Goal: Task Accomplishment & Management: Complete application form

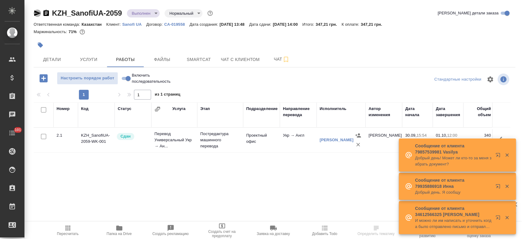
click at [39, 14] on icon "button" at bounding box center [37, 12] width 7 height 7
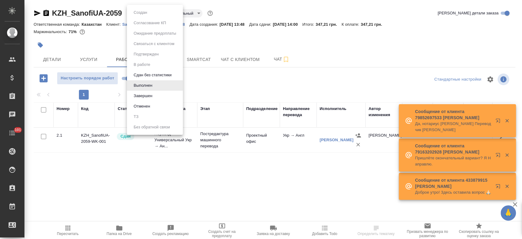
click at [150, 9] on body "🙏 .cls-1 fill:#fff; AWATERA Kosherbayeva Nazerke Клиенты Спецификации Заказы Ча…" at bounding box center [261, 119] width 522 height 239
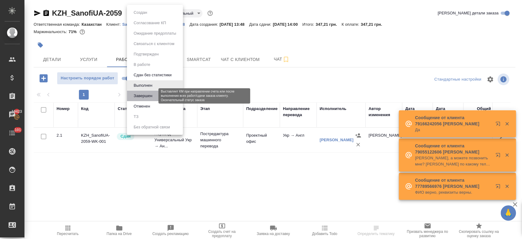
click at [144, 94] on button "Завершен" at bounding box center [143, 95] width 22 height 7
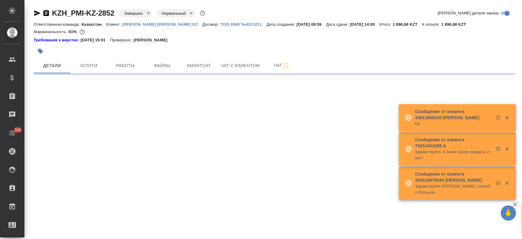
select select "RU"
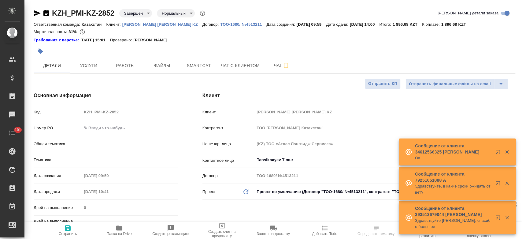
type textarea "x"
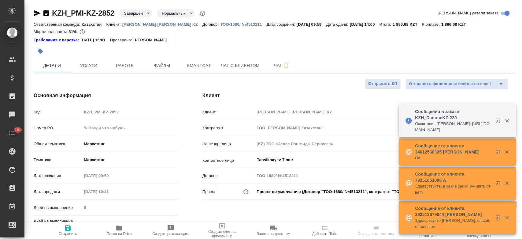
type textarea "x"
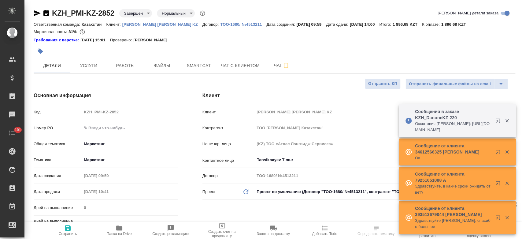
type textarea "x"
click at [142, 21] on link "[PERSON_NAME] KZ" at bounding box center [162, 23] width 80 height 5
type textarea "x"
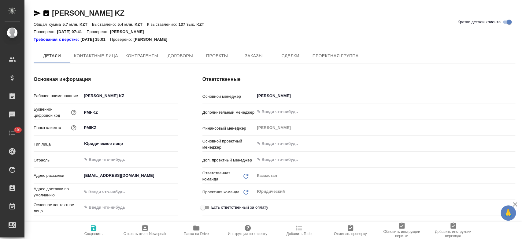
type textarea "x"
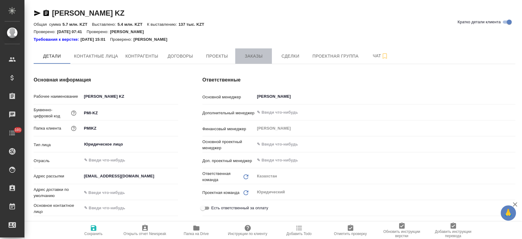
click at [252, 58] on span "Заказы" at bounding box center [253, 56] width 29 height 8
type textarea "x"
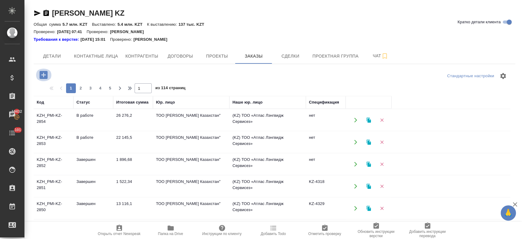
click at [46, 80] on icon "button" at bounding box center [43, 74] width 11 height 11
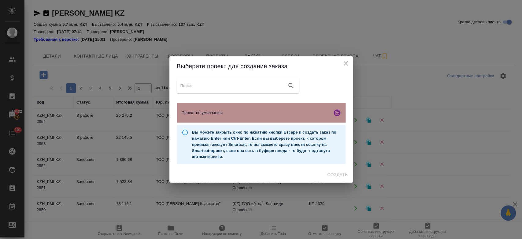
click at [223, 121] on div "Проект по умолчанию" at bounding box center [261, 113] width 169 height 20
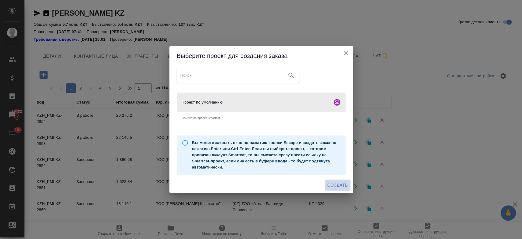
click at [340, 187] on span "Создать" at bounding box center [337, 185] width 20 height 8
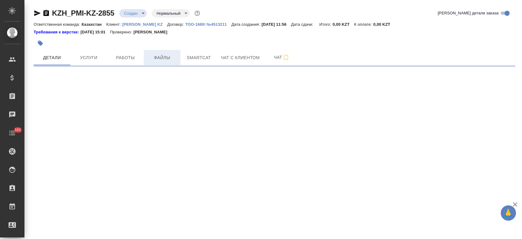
select select "RU"
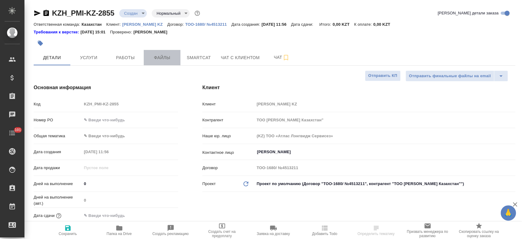
click at [158, 62] on button "Файлы" at bounding box center [162, 57] width 37 height 15
type textarea "x"
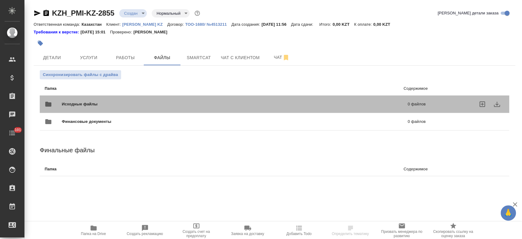
click at [127, 99] on div "Исходные файлы 0 файлов" at bounding box center [235, 104] width 381 height 15
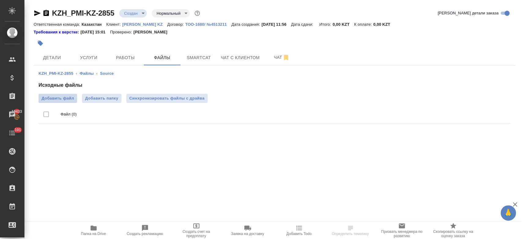
click at [59, 97] on span "Добавить файл" at bounding box center [58, 98] width 32 height 6
click at [0, 0] on input "Добавить файл" at bounding box center [0, 0] width 0 height 0
click at [57, 58] on span "Детали" at bounding box center [51, 58] width 29 height 8
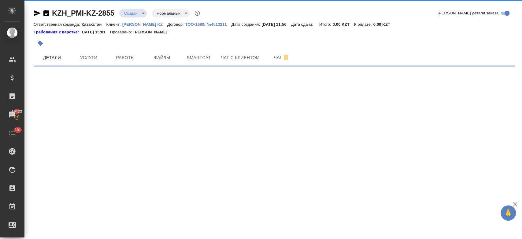
select select "RU"
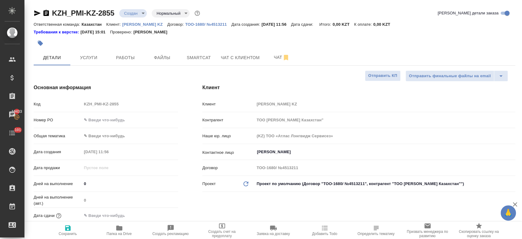
type textarea "x"
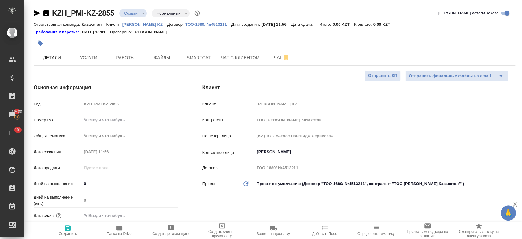
type textarea "x"
click at [86, 57] on span "Услуги" at bounding box center [88, 58] width 29 height 8
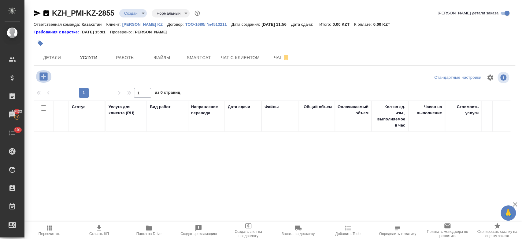
click at [42, 76] on icon "button" at bounding box center [43, 76] width 11 height 11
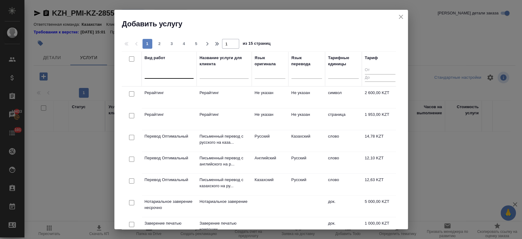
click at [177, 71] on div at bounding box center [169, 72] width 49 height 9
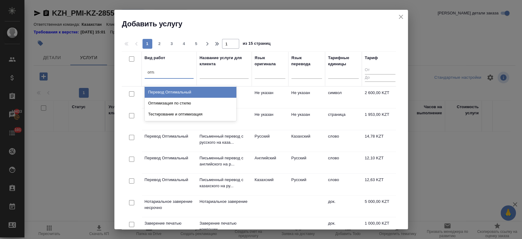
type input "оптим"
click at [201, 97] on div "Перевод Оптимальный" at bounding box center [191, 92] width 92 height 11
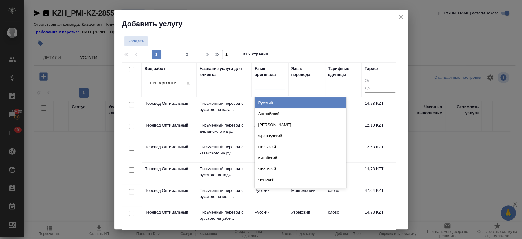
click at [266, 87] on div at bounding box center [270, 83] width 31 height 9
type input "рус"
click at [269, 103] on div "Русский" at bounding box center [301, 102] width 92 height 11
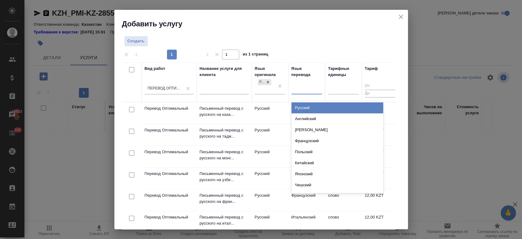
click at [303, 88] on div at bounding box center [306, 88] width 31 height 9
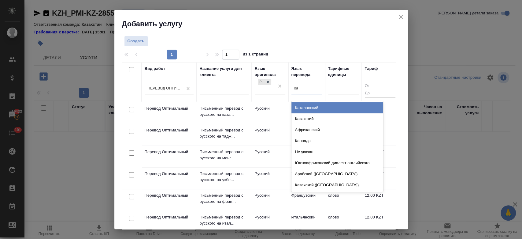
type input "каз"
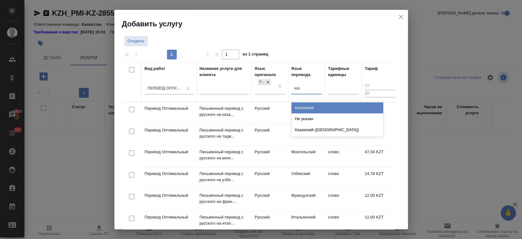
click at [304, 106] on div "Казахский" at bounding box center [337, 107] width 92 height 11
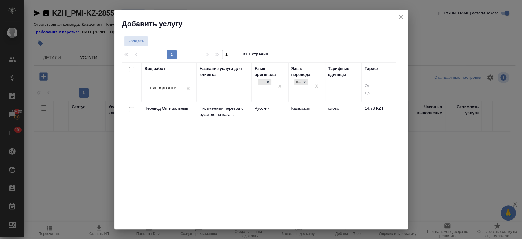
click at [283, 114] on td "Русский" at bounding box center [270, 112] width 37 height 21
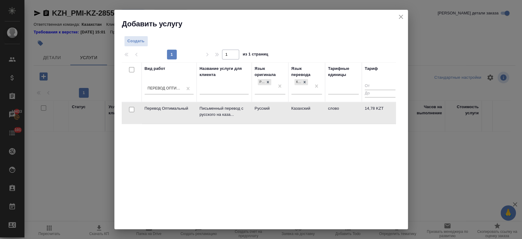
click at [283, 114] on td "Русский" at bounding box center [270, 112] width 37 height 21
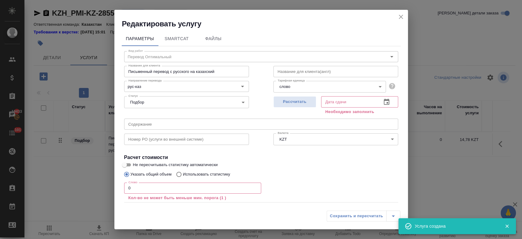
scroll to position [34, 0]
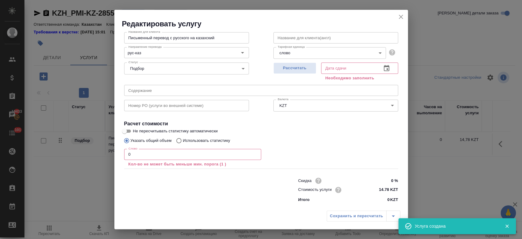
click at [399, 13] on icon "close" at bounding box center [400, 16] width 7 height 7
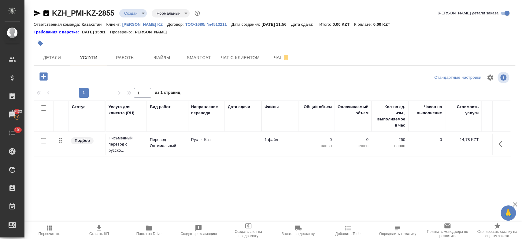
click at [45, 139] on input "checkbox" at bounding box center [43, 140] width 5 height 5
checkbox input "true"
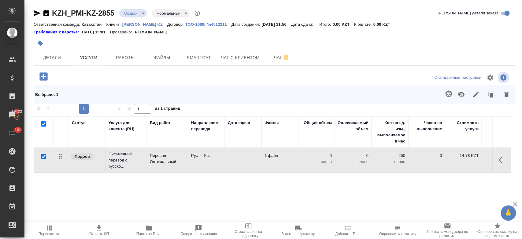
click at [445, 97] on icon "button" at bounding box center [448, 93] width 7 height 7
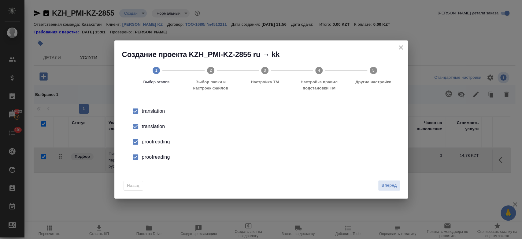
click at [154, 128] on div "translation" at bounding box center [267, 126] width 251 height 7
click at [156, 144] on div "proofreading" at bounding box center [267, 141] width 251 height 7
click at [157, 155] on div "proofreading" at bounding box center [267, 156] width 251 height 7
click at [390, 187] on span "Вперед" at bounding box center [388, 185] width 15 height 7
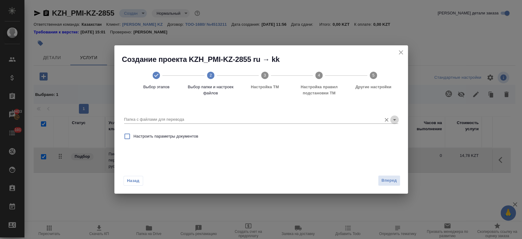
click at [394, 118] on icon "Open" at bounding box center [394, 119] width 7 height 7
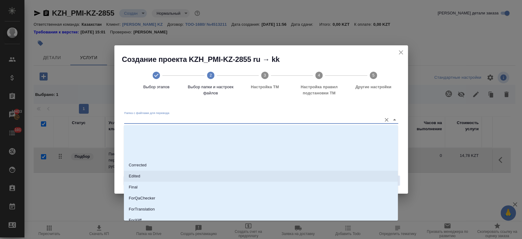
scroll to position [49, 0]
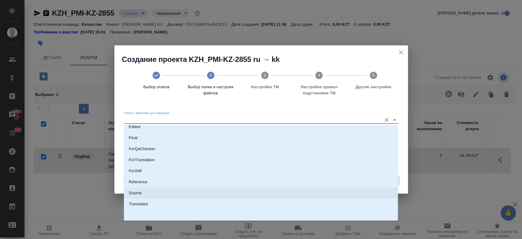
click at [249, 193] on li "Source" at bounding box center [261, 192] width 274 height 11
type input "Source"
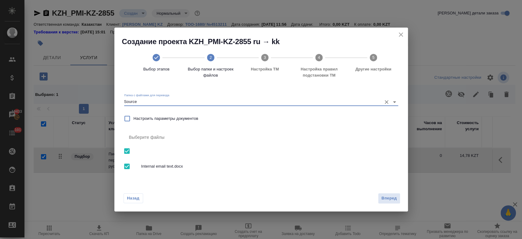
click at [391, 191] on div "Назад Вперед" at bounding box center [261, 196] width 294 height 29
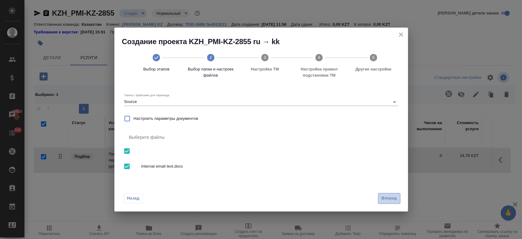
click at [388, 196] on span "Вперед" at bounding box center [388, 197] width 15 height 7
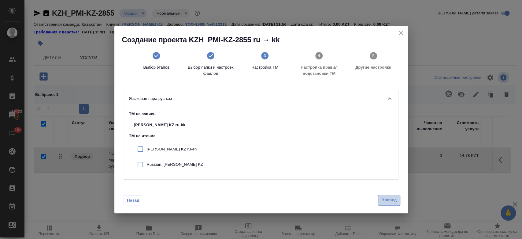
click at [391, 201] on span "Вперед" at bounding box center [388, 199] width 15 height 7
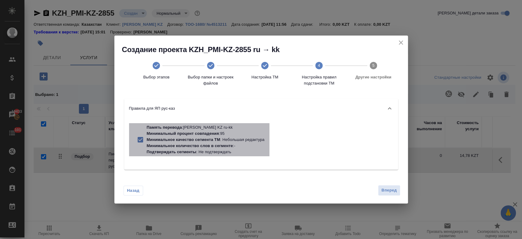
click at [209, 128] on p "Память перевода : Philip Morris KZ ru-kk" at bounding box center [206, 127] width 118 height 6
checkbox input "false"
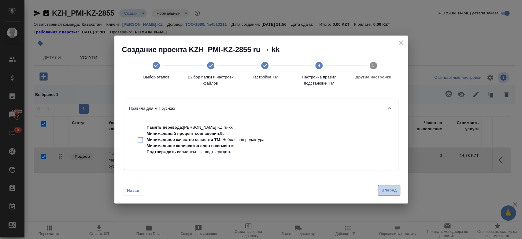
click at [392, 192] on span "Вперед" at bounding box center [388, 190] width 15 height 7
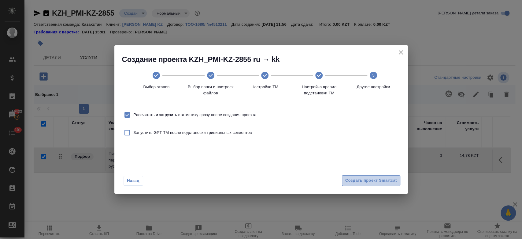
click at [372, 178] on span "Создать проект Smartcat" at bounding box center [371, 180] width 52 height 7
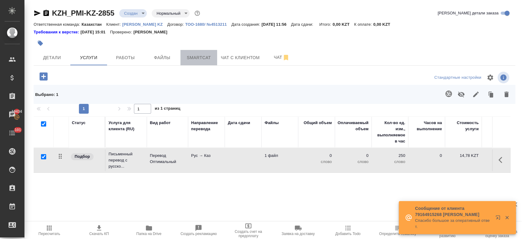
click at [197, 55] on span "Smartcat" at bounding box center [198, 58] width 29 height 8
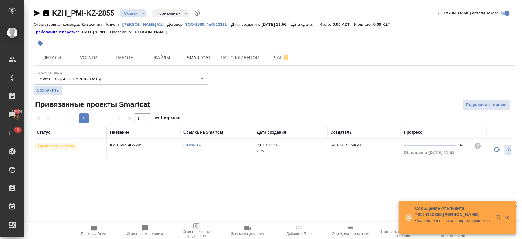
click at [193, 143] on link "Открыть" at bounding box center [191, 144] width 17 height 5
click at [94, 56] on span "Услуги" at bounding box center [88, 58] width 29 height 8
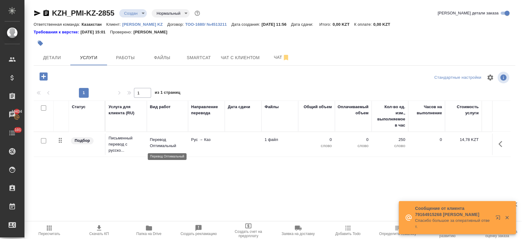
click at [153, 139] on p "Перевод Оптимальный" at bounding box center [167, 142] width 35 height 12
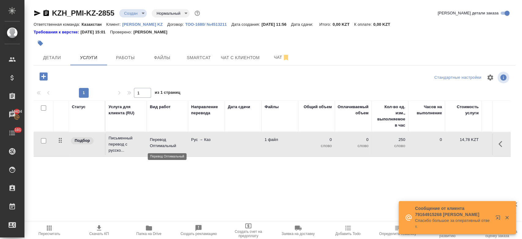
click at [153, 139] on p "Перевод Оптимальный" at bounding box center [167, 142] width 35 height 12
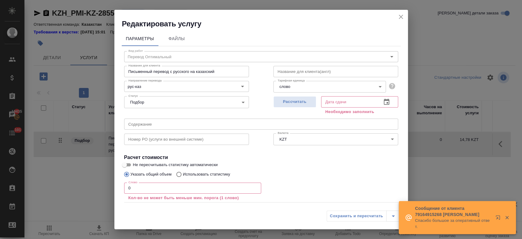
scroll to position [34, 0]
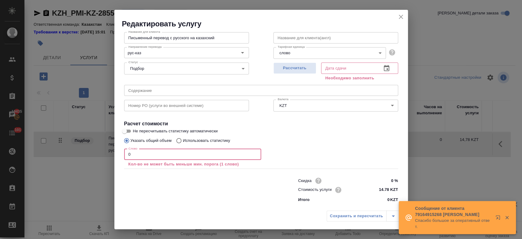
click at [145, 153] on input "0" at bounding box center [192, 154] width 137 height 11
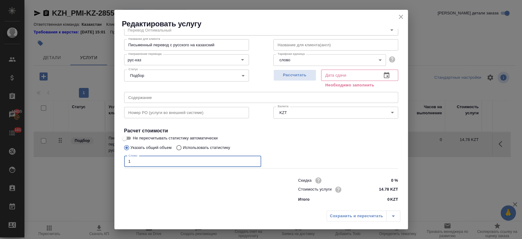
scroll to position [26, 0]
type input "107"
click at [304, 79] on button "Рассчитать" at bounding box center [294, 75] width 43 height 11
type input "01.10.2025 12:24"
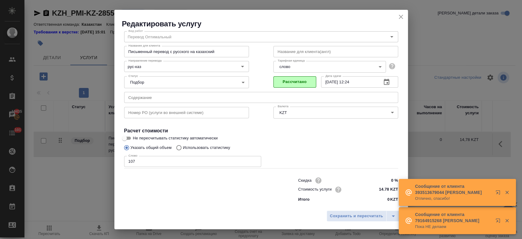
scroll to position [20, 0]
click at [340, 218] on span "Сохранить и пересчитать" at bounding box center [356, 215] width 53 height 7
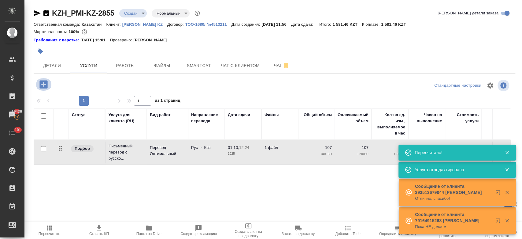
click at [47, 84] on icon "button" at bounding box center [43, 84] width 8 height 8
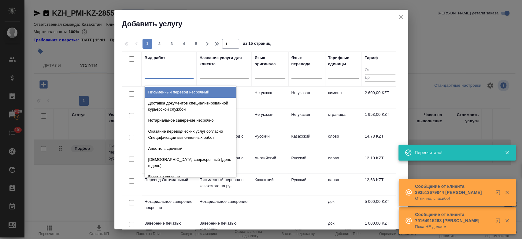
click at [170, 74] on div at bounding box center [169, 72] width 49 height 9
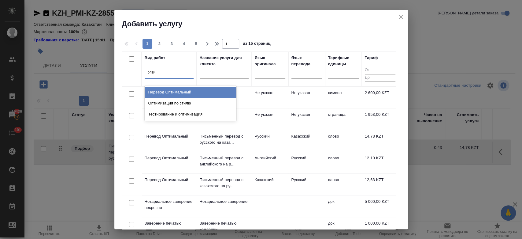
type input "оптим"
click at [175, 92] on div "Перевод Оптимальный" at bounding box center [191, 92] width 92 height 11
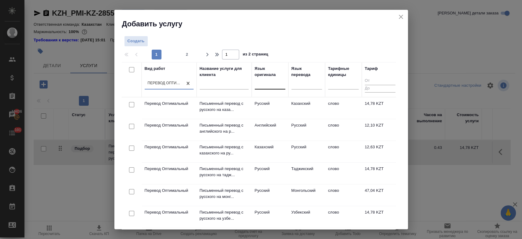
click at [263, 86] on div at bounding box center [270, 83] width 31 height 9
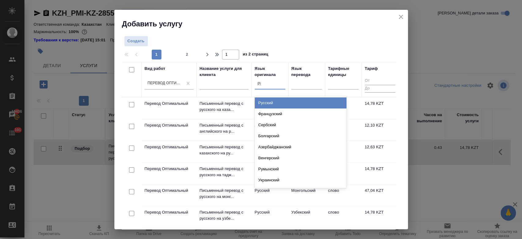
type input "рус"
click at [267, 101] on div "Русский" at bounding box center [301, 102] width 92 height 11
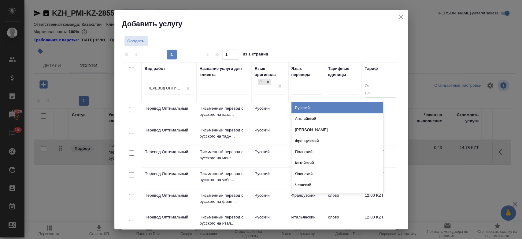
click at [300, 91] on div at bounding box center [306, 88] width 31 height 9
type input "анг"
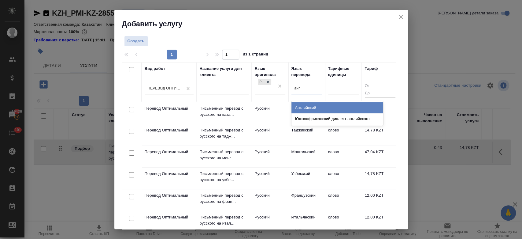
click at [305, 105] on div "Английский" at bounding box center [337, 107] width 92 height 11
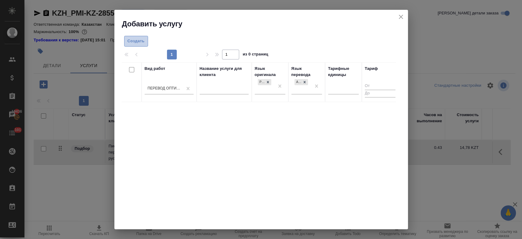
click at [132, 40] on span "Создать" at bounding box center [136, 41] width 17 height 7
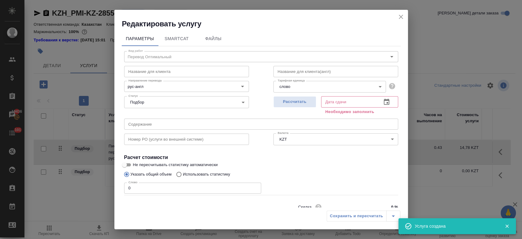
scroll to position [26, 0]
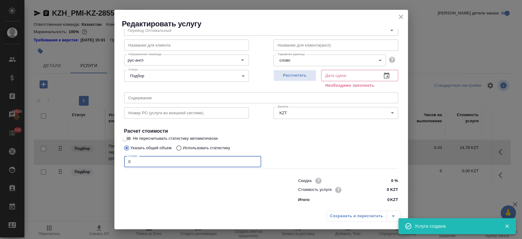
click at [145, 165] on input "0" at bounding box center [192, 161] width 137 height 11
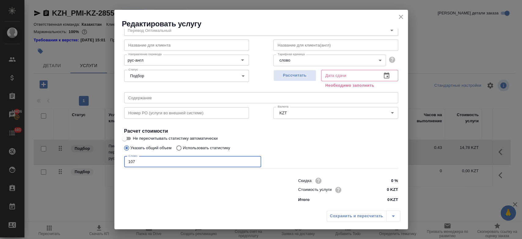
type input "107"
click at [129, 139] on input "Не пересчитывать статистику автоматически" at bounding box center [124, 138] width 22 height 7
checkbox input "true"
click at [294, 76] on span "Рассчитать" at bounding box center [295, 75] width 36 height 7
type input "01.10.2025 12:25"
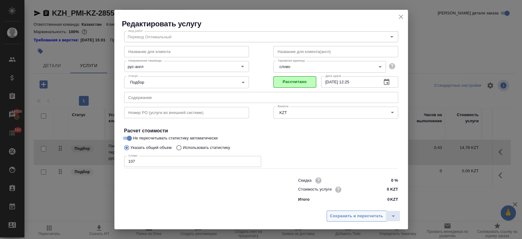
scroll to position [20, 0]
click at [361, 215] on span "Сохранить и пересчитать" at bounding box center [356, 215] width 53 height 7
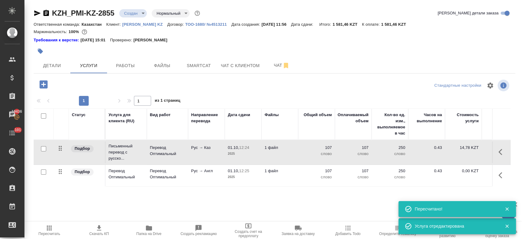
click at [183, 143] on td "Перевод Оптимальный" at bounding box center [167, 151] width 41 height 21
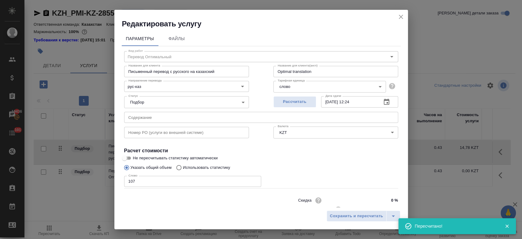
click at [128, 156] on input "Не пересчитывать статистику автоматически" at bounding box center [124, 157] width 22 height 7
checkbox input "true"
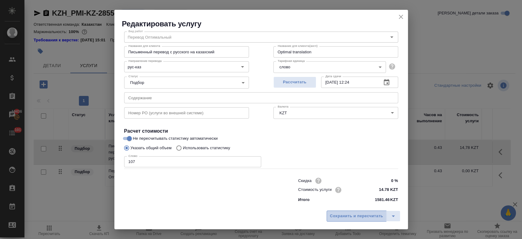
click at [361, 211] on button "Сохранить и пересчитать" at bounding box center [357, 215] width 60 height 11
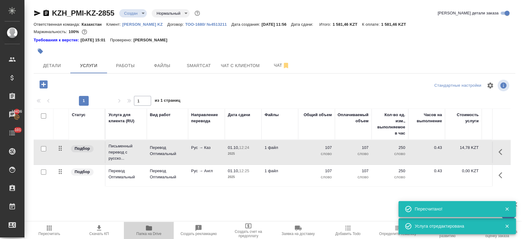
click at [153, 230] on span "Папка на Drive" at bounding box center [149, 230] width 43 height 12
click at [40, 173] on div at bounding box center [44, 172] width 14 height 9
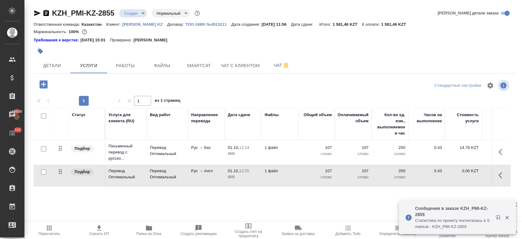
click at [43, 172] on input "checkbox" at bounding box center [43, 171] width 5 height 5
checkbox input "true"
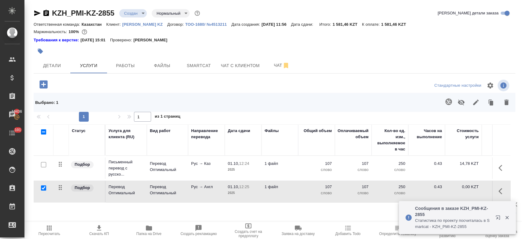
click at [43, 163] on input "checkbox" at bounding box center [43, 164] width 5 height 5
checkbox input "true"
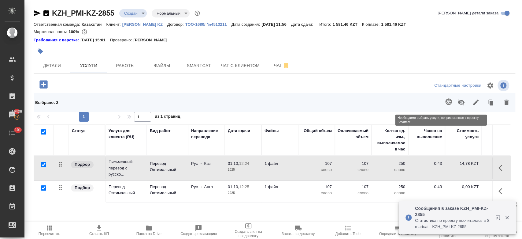
click at [445, 105] on span at bounding box center [447, 102] width 13 height 16
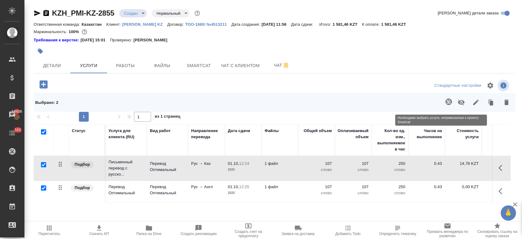
click at [442, 102] on span at bounding box center [447, 102] width 13 height 16
click at [441, 97] on span at bounding box center [447, 102] width 13 height 16
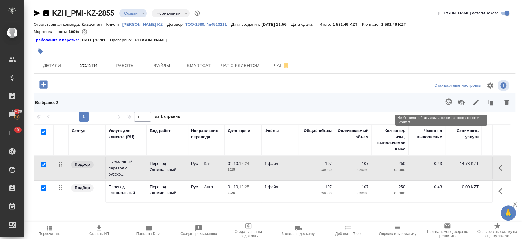
click at [441, 97] on span at bounding box center [447, 102] width 13 height 16
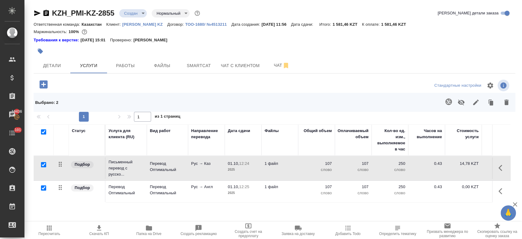
click at [42, 133] on input "checkbox" at bounding box center [43, 131] width 5 height 5
checkbox input "false"
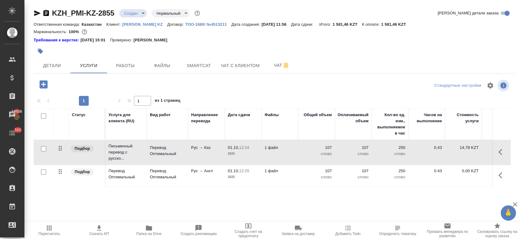
click at [43, 172] on input "checkbox" at bounding box center [43, 171] width 5 height 5
checkbox input "true"
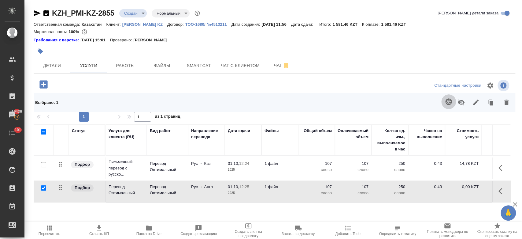
click at [445, 101] on icon "button" at bounding box center [448, 101] width 7 height 7
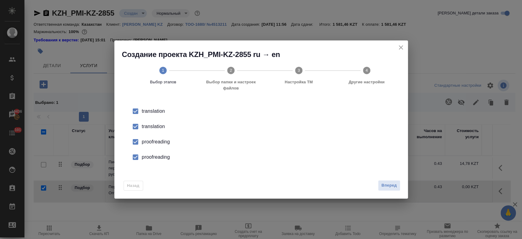
click at [160, 127] on div "translation" at bounding box center [267, 126] width 251 height 7
click at [157, 138] on div "proofreading" at bounding box center [267, 141] width 251 height 7
click at [158, 158] on div "proofreading" at bounding box center [267, 156] width 251 height 7
click at [393, 187] on span "Вперед" at bounding box center [388, 185] width 15 height 7
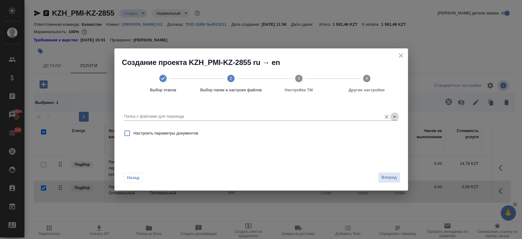
click at [396, 116] on icon "Open" at bounding box center [394, 116] width 7 height 7
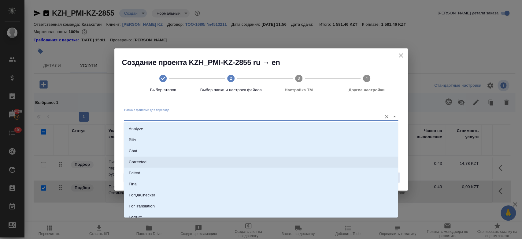
scroll to position [49, 0]
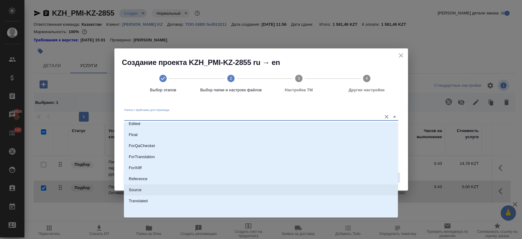
click at [244, 194] on li "Source" at bounding box center [261, 189] width 274 height 11
type input "Source"
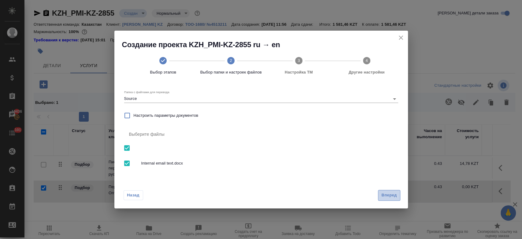
click at [386, 192] on span "Вперед" at bounding box center [388, 194] width 15 height 7
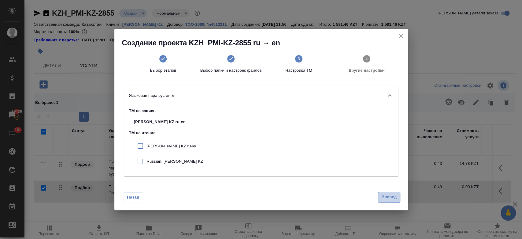
click at [393, 201] on button "Вперед" at bounding box center [389, 196] width 22 height 11
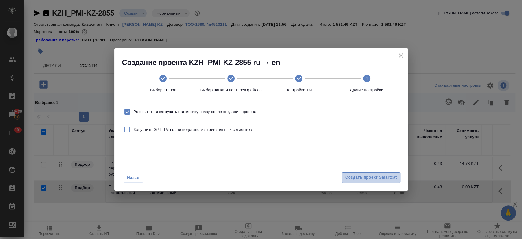
click at [374, 181] on button "Создать проект Smartcat" at bounding box center [371, 177] width 58 height 11
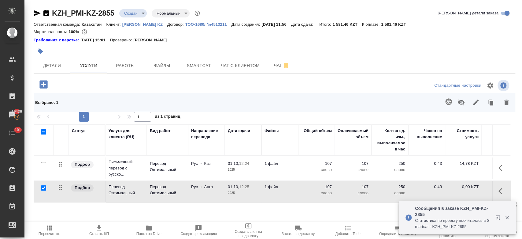
click at [179, 198] on td "Перевод Оптимальный" at bounding box center [167, 190] width 41 height 21
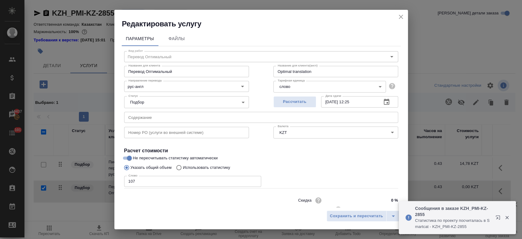
scroll to position [20, 0]
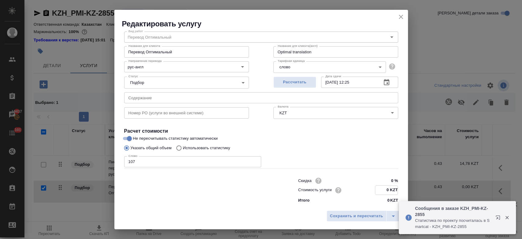
click at [388, 190] on input "0 KZT" at bounding box center [386, 189] width 22 height 9
type input "12.76 KZT"
click at [347, 213] on span "Сохранить и пересчитать" at bounding box center [356, 215] width 53 height 7
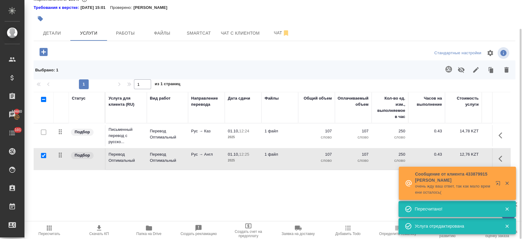
scroll to position [0, 0]
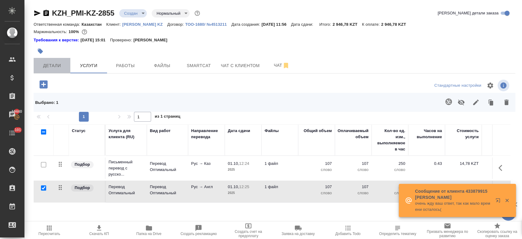
click at [52, 66] on span "Детали" at bounding box center [51, 66] width 29 height 8
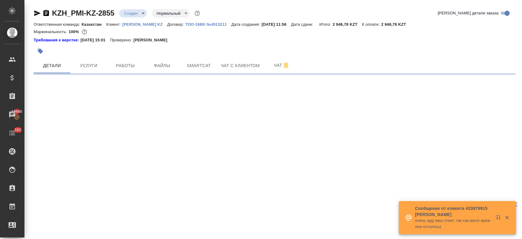
select select "RU"
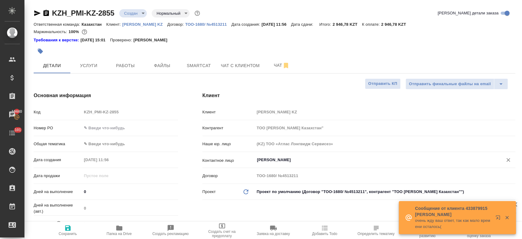
type textarea "x"
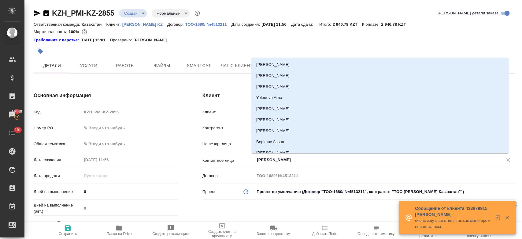
click at [274, 160] on input "Kim Darya" at bounding box center [374, 159] width 237 height 7
type textarea "x"
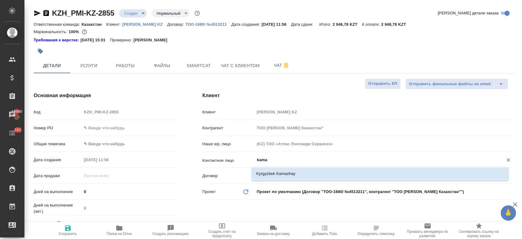
click at [264, 171] on li "Kyrgyzbek Kamazhay" at bounding box center [379, 173] width 257 height 11
type input "Kyrgyzbek Kamazhay"
type textarea "x"
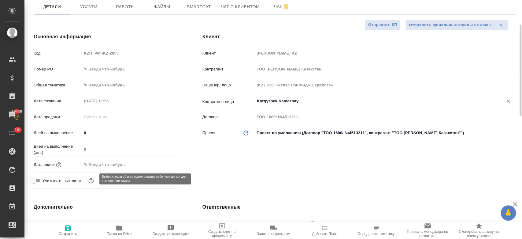
scroll to position [60, 0]
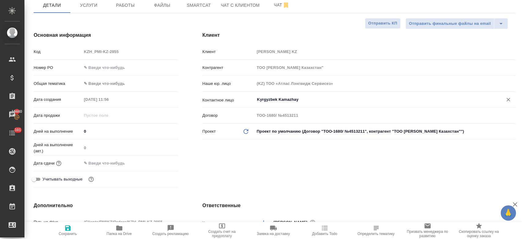
type input "Kyrgyzbek Kamazhay"
click at [104, 161] on input "text" at bounding box center [109, 162] width 54 height 9
click at [157, 163] on icon "button" at bounding box center [160, 162] width 7 height 7
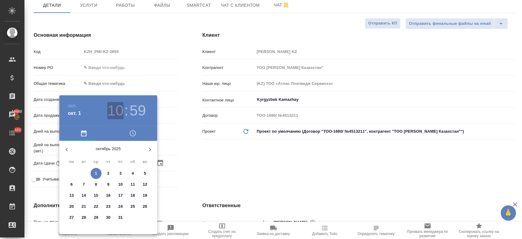
click at [120, 112] on h3 "10" at bounding box center [115, 110] width 16 height 17
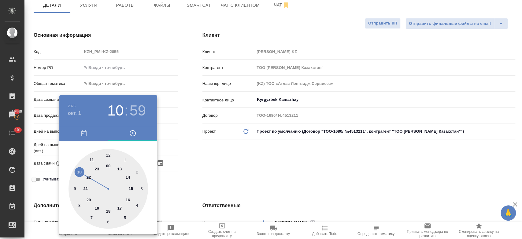
click at [129, 185] on div at bounding box center [108, 189] width 80 height 80
type input "01.10.2025 15:59"
type textarea "x"
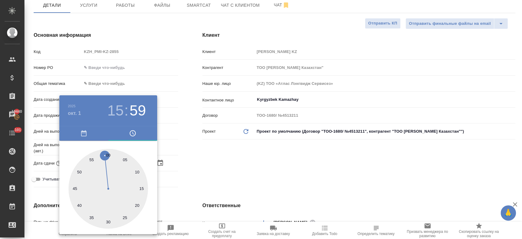
click at [106, 154] on div at bounding box center [108, 189] width 80 height 80
type textarea "x"
click at [109, 156] on div at bounding box center [108, 189] width 80 height 80
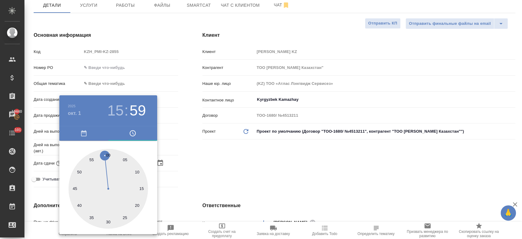
type input "01.10.2025 15:00"
type textarea "x"
click at [193, 165] on div at bounding box center [261, 119] width 522 height 239
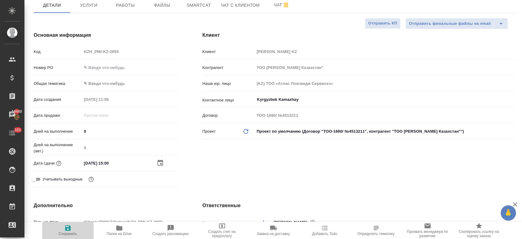
click at [71, 227] on icon "button" at bounding box center [67, 227] width 7 height 7
type textarea "x"
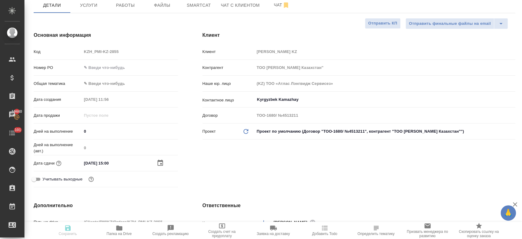
type textarea "x"
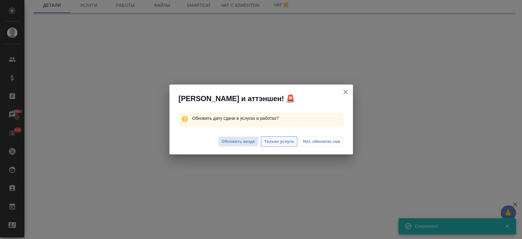
select select "RU"
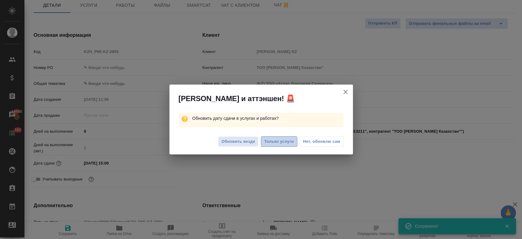
type textarea "x"
click at [280, 141] on span "Только услуги" at bounding box center [279, 141] width 30 height 7
type textarea "x"
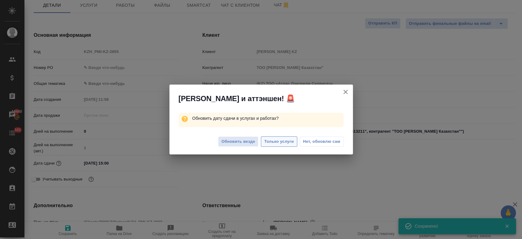
type textarea "x"
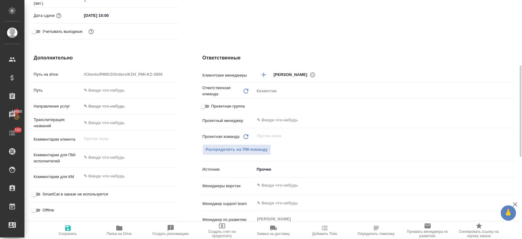
scroll to position [219, 0]
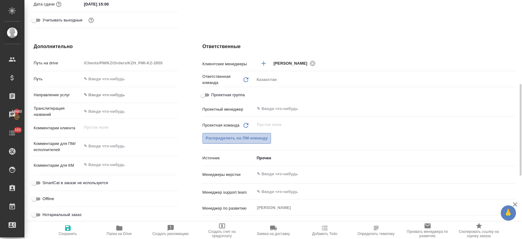
click at [227, 135] on span "Распределить на ПМ-команду" at bounding box center [237, 138] width 62 height 7
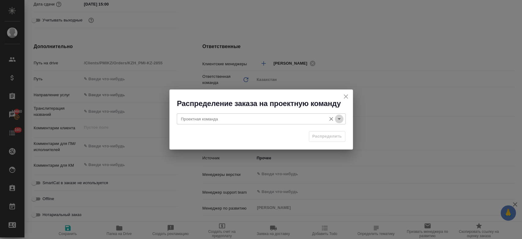
click at [340, 119] on icon "Open" at bounding box center [338, 118] width 7 height 7
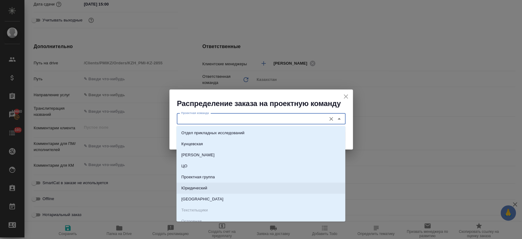
click at [233, 189] on li "Юридический" at bounding box center [260, 187] width 169 height 11
type input "Юридический"
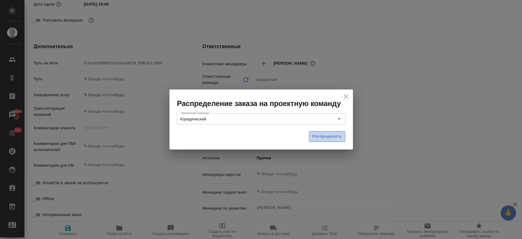
click at [325, 135] on span "Распределить" at bounding box center [327, 136] width 30 height 7
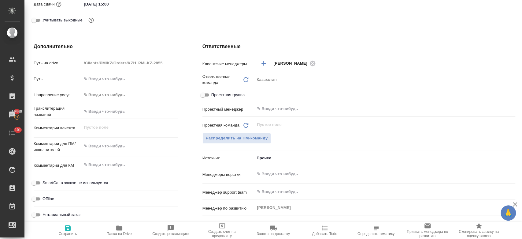
type textarea "x"
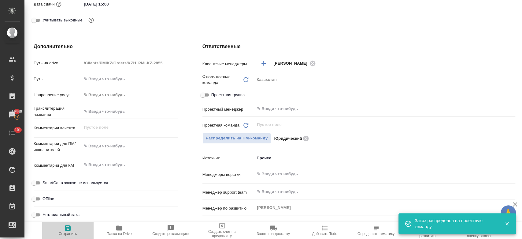
click at [74, 231] on span "Сохранить" at bounding box center [68, 233] width 18 height 4
type textarea "x"
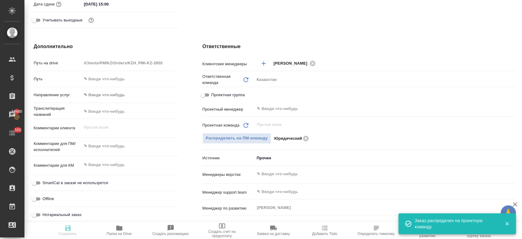
type textarea "x"
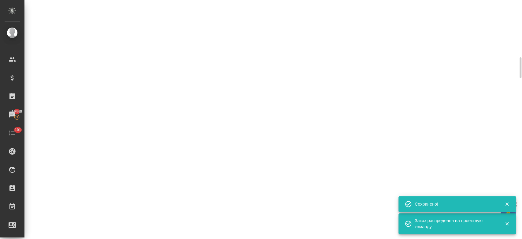
select select "RU"
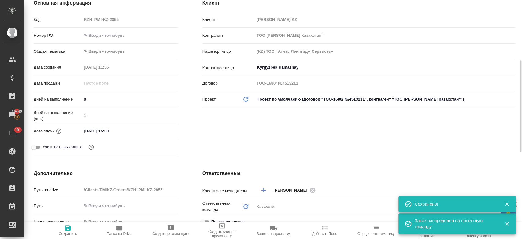
type textarea "x"
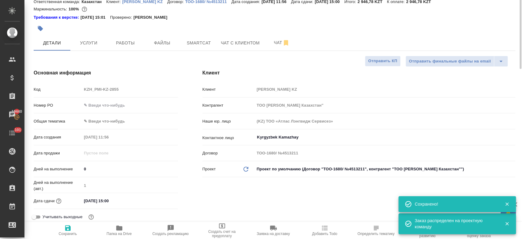
scroll to position [0, 0]
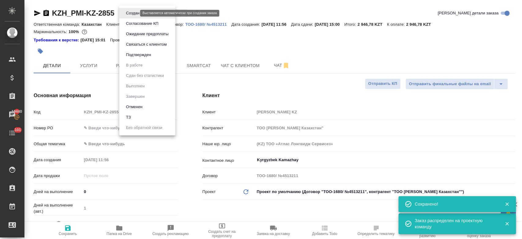
click at [129, 13] on body "🙏 .cls-1 fill:#fff; AWATERA Kosherbayeva Nazerke Клиенты Спецификации Заказы 19…" at bounding box center [261, 119] width 522 height 239
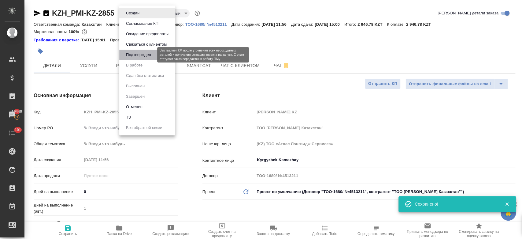
click at [137, 56] on button "Подтвержден" at bounding box center [138, 54] width 29 height 7
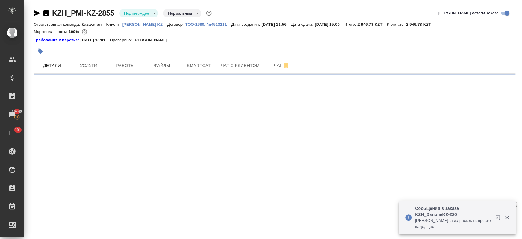
select select "RU"
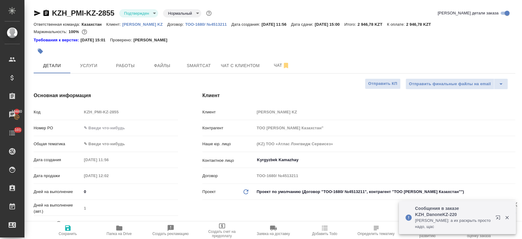
type textarea "x"
click at [39, 13] on icon "button" at bounding box center [37, 12] width 7 height 7
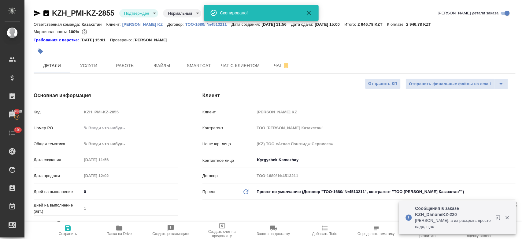
type textarea "x"
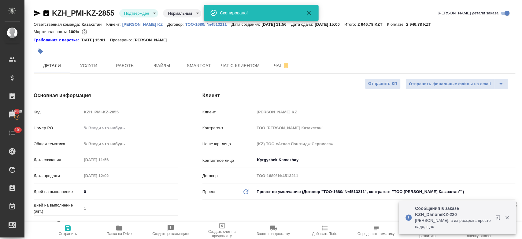
type textarea "x"
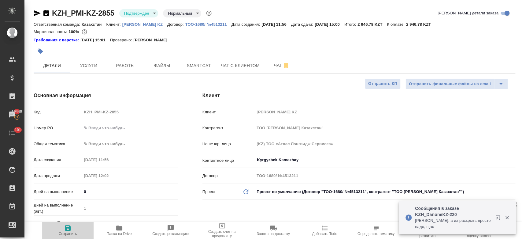
click at [61, 235] on button "Сохранить" at bounding box center [67, 229] width 51 height 17
type textarea "x"
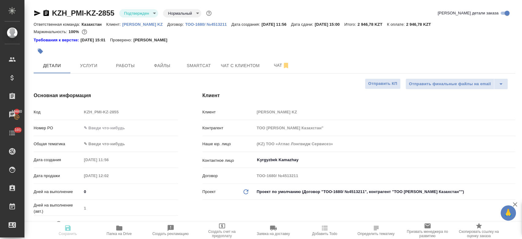
type textarea "x"
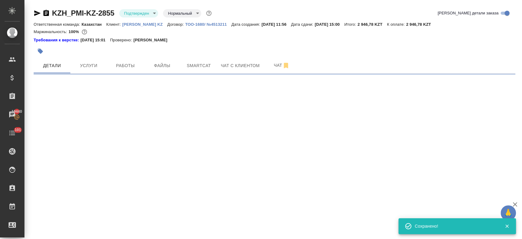
select select "RU"
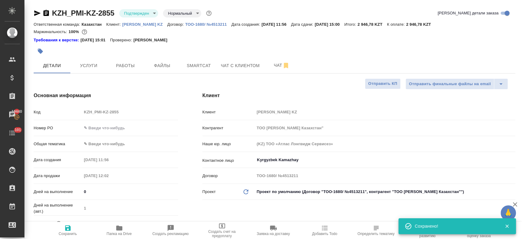
type textarea "x"
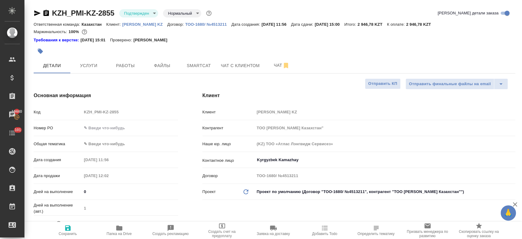
type textarea "x"
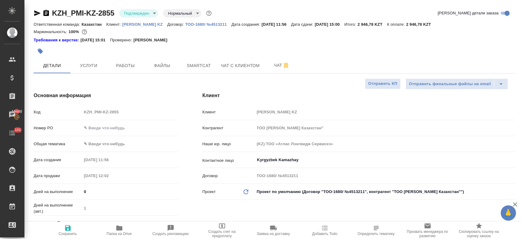
type textarea "x"
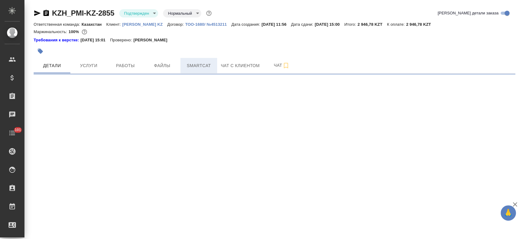
select select "RU"
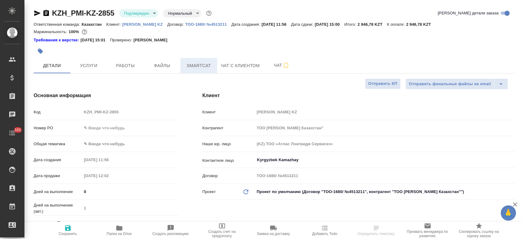
click at [209, 66] on span "Smartcat" at bounding box center [198, 66] width 29 height 8
type textarea "x"
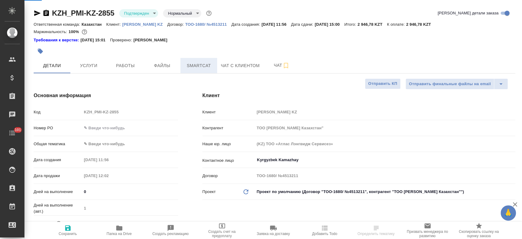
type textarea "x"
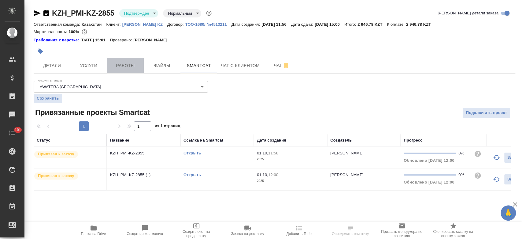
click at [128, 63] on span "Работы" at bounding box center [125, 66] width 29 height 8
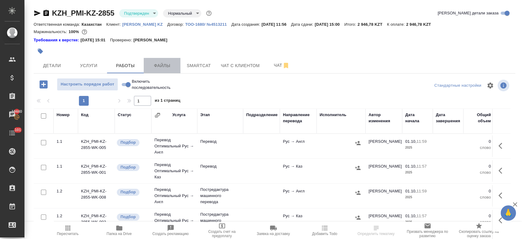
click at [161, 65] on span "Файлы" at bounding box center [161, 66] width 29 height 8
click at [98, 67] on span "Услуги" at bounding box center [88, 66] width 29 height 8
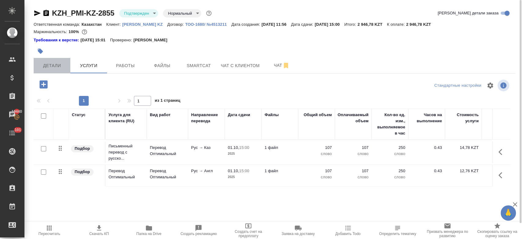
click at [61, 68] on span "Детали" at bounding box center [51, 66] width 29 height 8
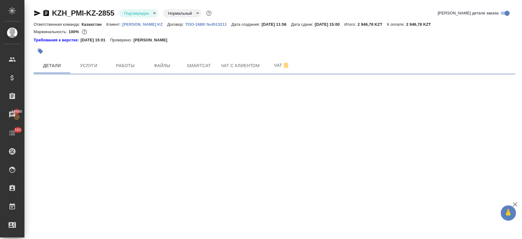
select select "RU"
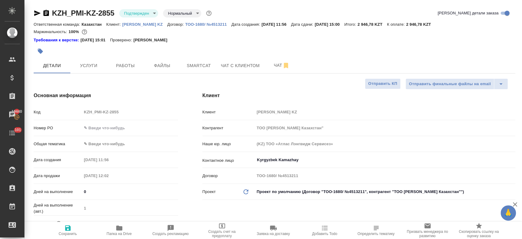
type textarea "x"
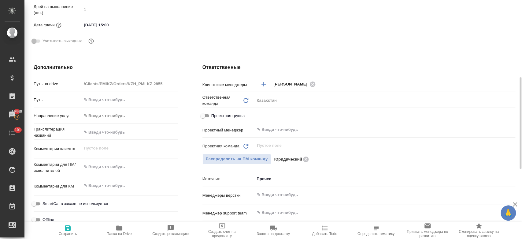
scroll to position [199, 0]
type textarea "x"
click at [103, 164] on textarea at bounding box center [129, 166] width 95 height 10
type textarea "п"
type textarea "x"
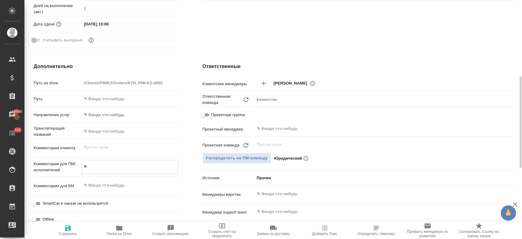
type textarea "пе"
type textarea "x"
type textarea "пер"
type textarea "x"
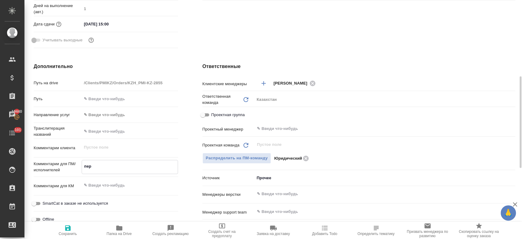
type textarea "x"
type textarea "пере"
type textarea "x"
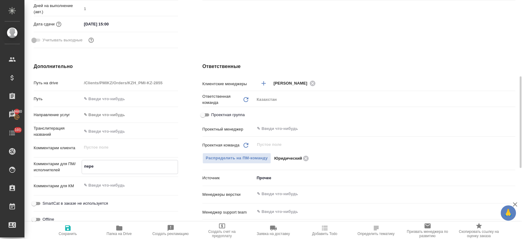
type textarea "x"
type textarea "перев"
type textarea "x"
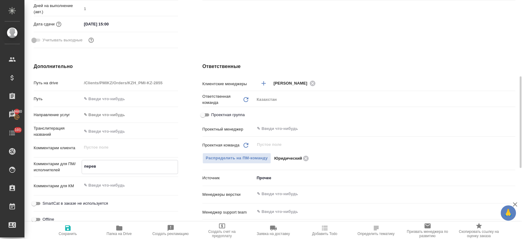
type textarea "перево"
type textarea "x"
type textarea "перевод"
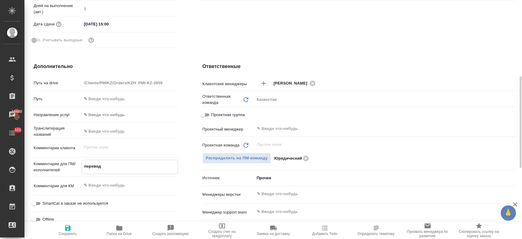
type textarea "x"
type textarea "перевод"
type textarea "x"
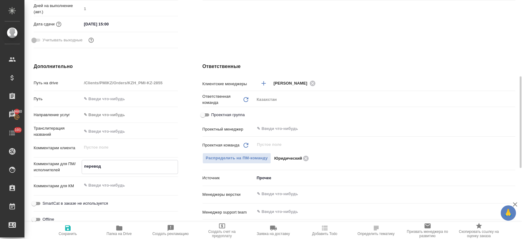
type textarea "x"
type textarea "перевод к"
type textarea "x"
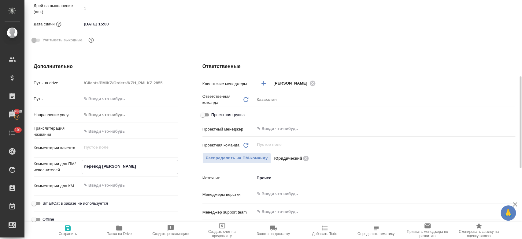
type textarea "x"
type textarea "перевод ка"
type textarea "x"
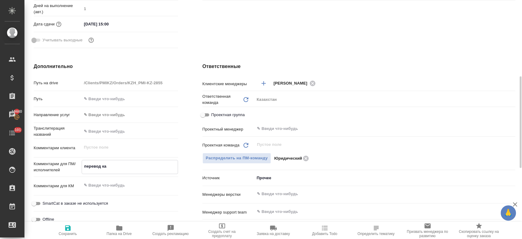
type textarea "перевод каз"
type textarea "x"
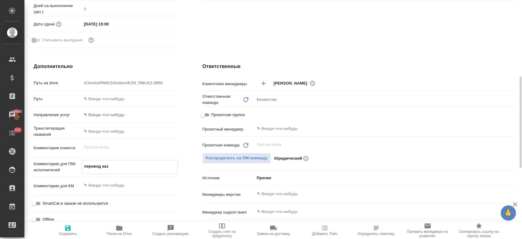
type textarea "перевод каз"
type textarea "x"
type textarea "перевод каз и"
type textarea "x"
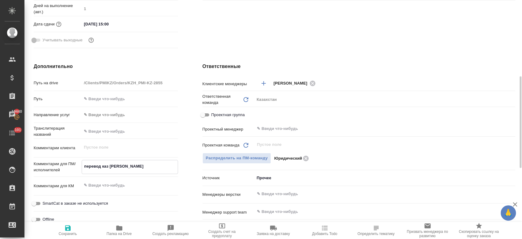
type textarea "x"
type textarea "перевод каз и"
type textarea "x"
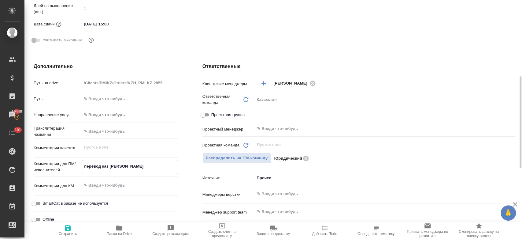
type textarea "x"
type textarea "перевод каз и а"
type textarea "x"
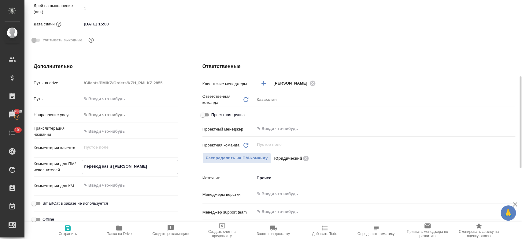
type textarea "перевод каз и ан"
type textarea "x"
type textarea "перевод каз и анг"
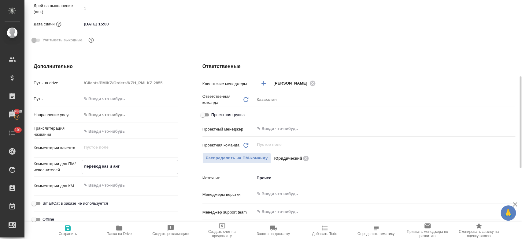
type textarea "x"
type textarea "перевод каз и анг."
type textarea "x"
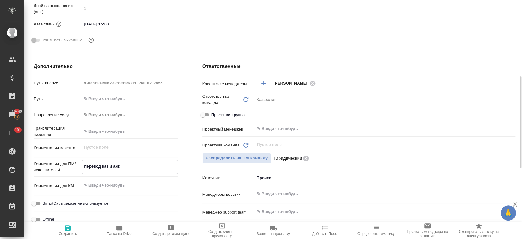
type textarea "x"
type textarea "перевод каз и анг."
type textarea "x"
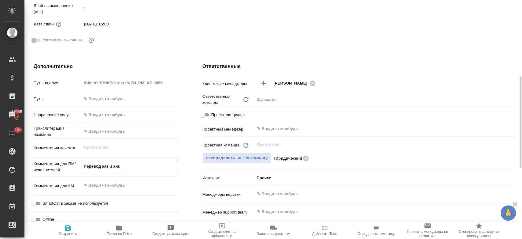
type textarea "x"
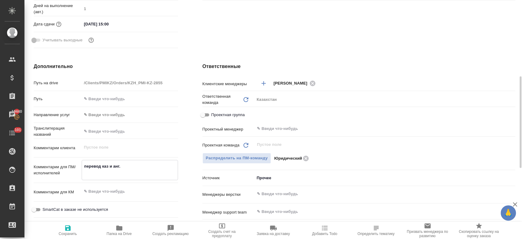
type textarea "перевод каз и анг. в"
type textarea "x"
type textarea "перевод каз и анг. в"
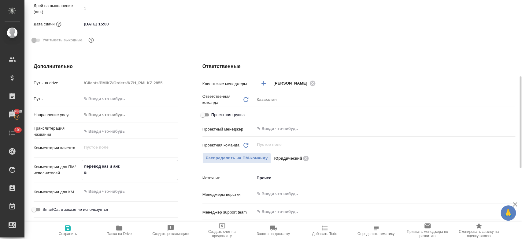
type textarea "x"
type textarea "перевод каз и анг. в с"
type textarea "x"
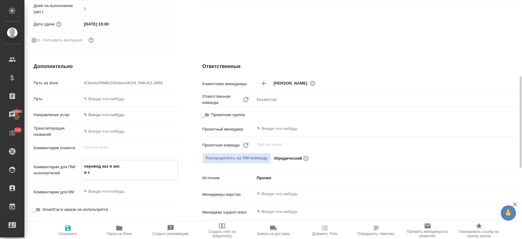
type textarea "x"
type textarea "перевод каз и анг. в са"
type textarea "x"
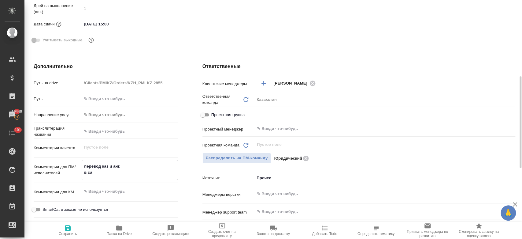
type textarea "x"
type textarea "перевод каз и анг. в сам"
type textarea "x"
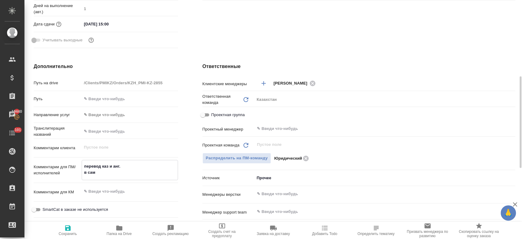
type textarea "перевод каз и анг. в само"
type textarea "x"
type textarea "перевод каз и анг. в самом"
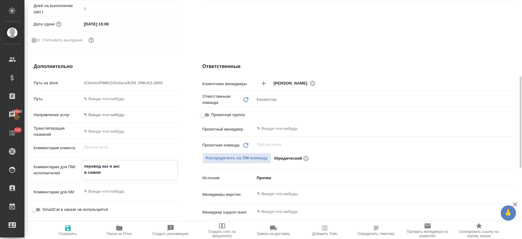
type textarea "x"
type textarea "перевод каз и анг. в самом"
type textarea "x"
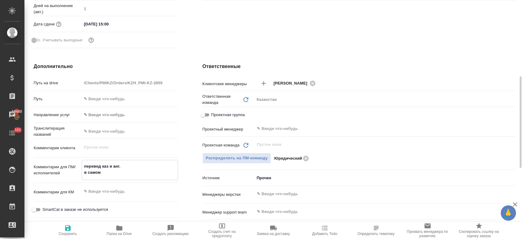
type textarea "x"
type textarea "перевод каз и анг. в самом д"
type textarea "x"
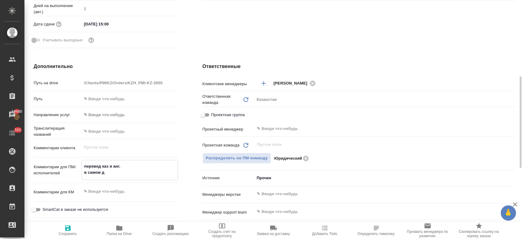
type textarea "x"
type textarea "перевод каз и анг. в самом до"
type textarea "x"
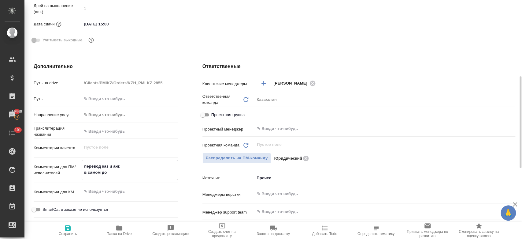
type textarea "перевод каз и анг. в самом док"
type textarea "x"
type textarea "перевод каз и анг. в самом доку"
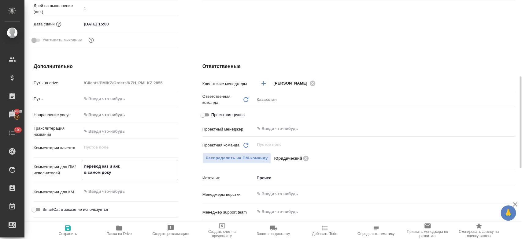
type textarea "x"
type textarea "перевод каз и анг. в самом докум"
type textarea "x"
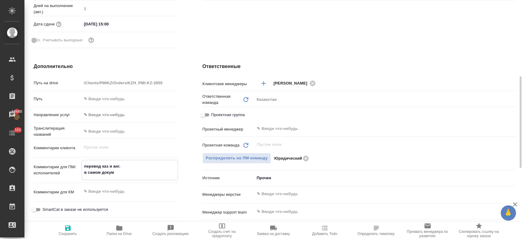
type textarea "x"
type textarea "перевод каз и анг. в самом докуме"
type textarea "x"
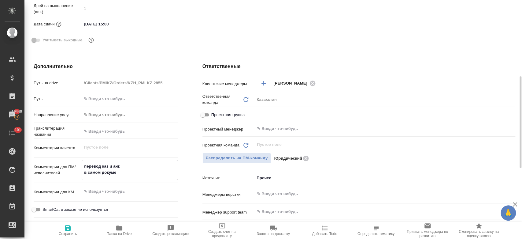
type textarea "x"
type textarea "перевод каз и анг. в самом докумен"
type textarea "x"
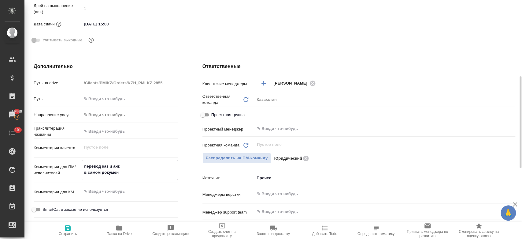
type textarea "перевод каз и анг. в самом документ"
type textarea "x"
type textarea "перевод каз и анг. в самом документе"
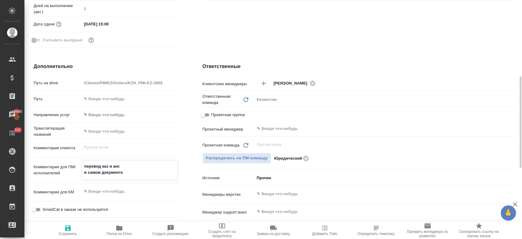
type textarea "x"
type textarea "перевод каз и анг. в самом документе"
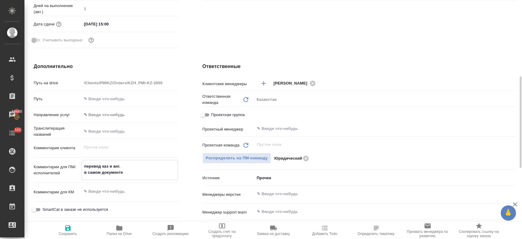
type textarea "x"
type textarea "перевод каз и анг. в самом документе м"
type textarea "x"
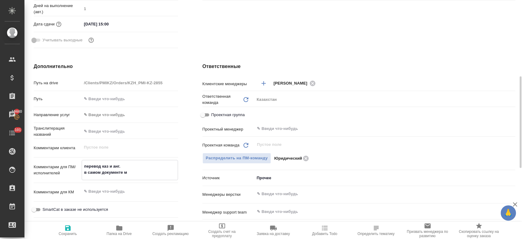
type textarea "x"
type textarea "перевод каз и анг. в самом документе мо"
type textarea "x"
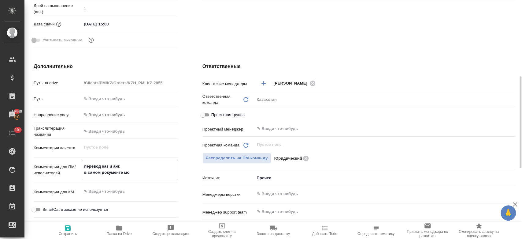
type textarea "перевод каз и анг. в самом документе мож"
type textarea "x"
type textarea "перевод каз и анг. в самом документе можно"
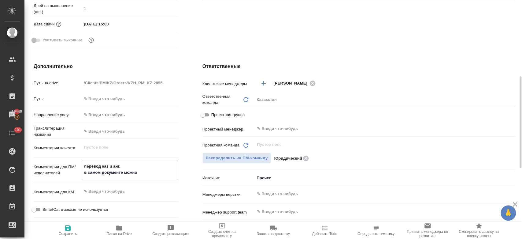
type textarea "x"
type textarea "перевод каз и анг. в самом документе можно."
type textarea "x"
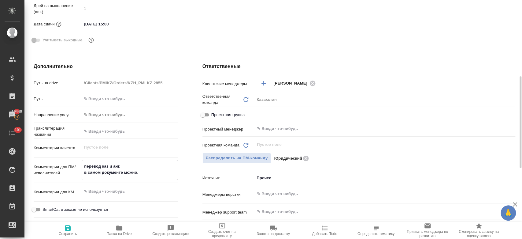
type textarea "x"
type textarea "перевод каз и анг. в самом документе можно"
type textarea "x"
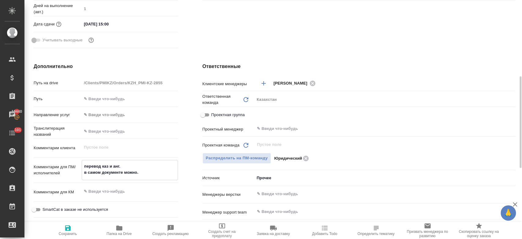
type textarea "x"
type textarea "перевод каз и анг. в самом документе м"
type textarea "x"
type textarea "перевод каз и анг. в самом документе"
type textarea "x"
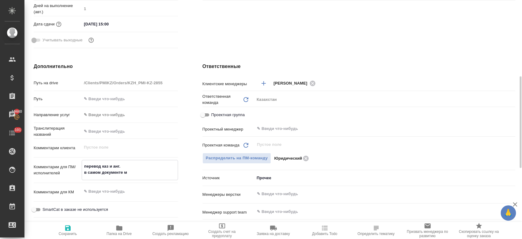
type textarea "x"
type textarea "перевод каз и"
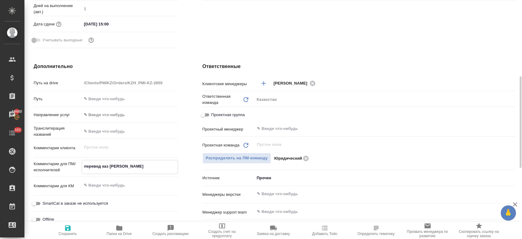
type textarea "x"
type textarea "перевод каз и"
type textarea "x"
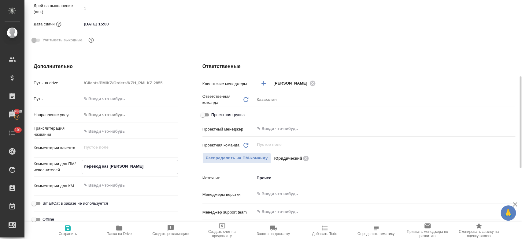
type textarea "x"
type textarea "перевод каз и а"
type textarea "x"
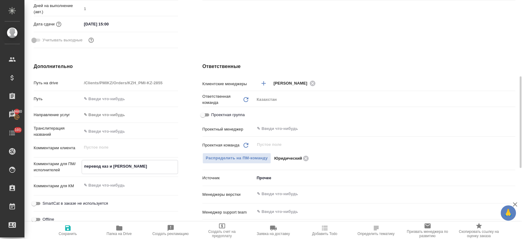
type textarea "x"
type textarea "перевод каз и ан"
type textarea "x"
click at [68, 229] on icon "button" at bounding box center [68, 228] width 6 height 6
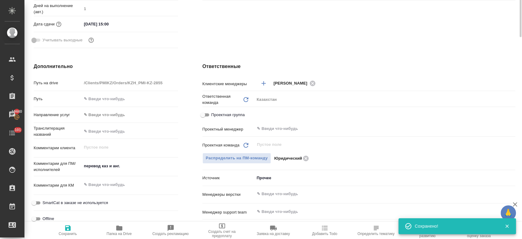
scroll to position [0, 0]
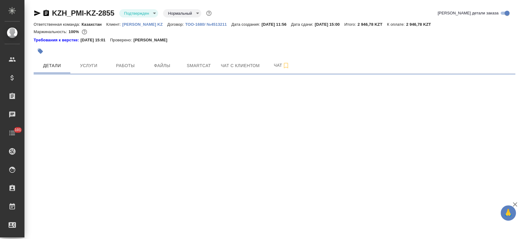
select select "RU"
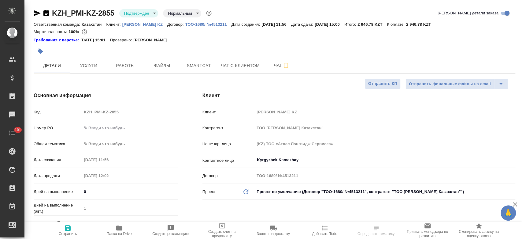
type textarea "x"
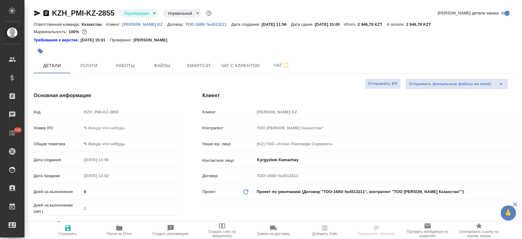
type textarea "x"
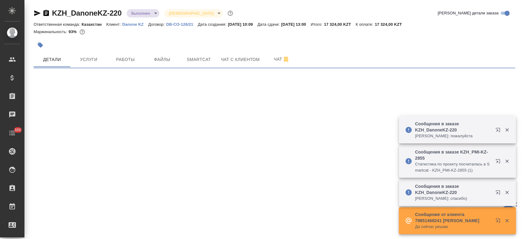
select select "RU"
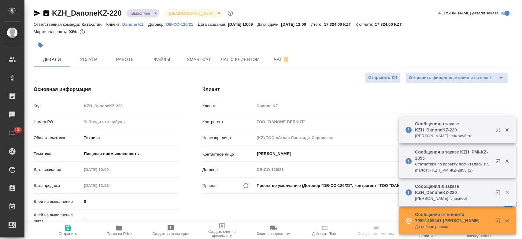
type textarea "x"
click at [117, 228] on icon "button" at bounding box center [119, 227] width 6 height 5
type textarea "x"
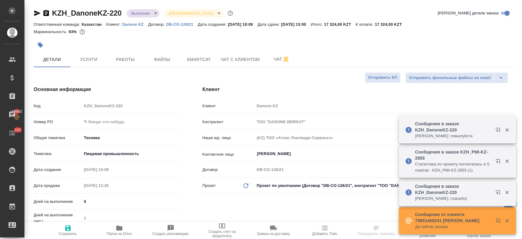
type textarea "x"
select select "RU"
type textarea "x"
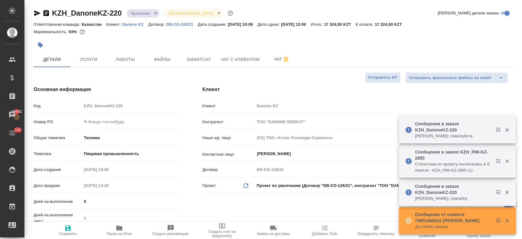
type textarea "x"
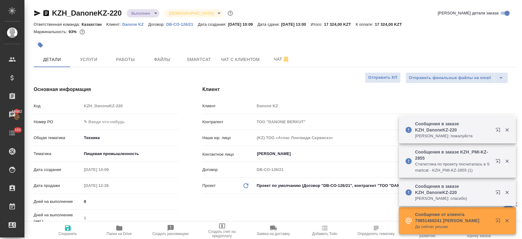
type textarea "x"
